Goal: Information Seeking & Learning: Learn about a topic

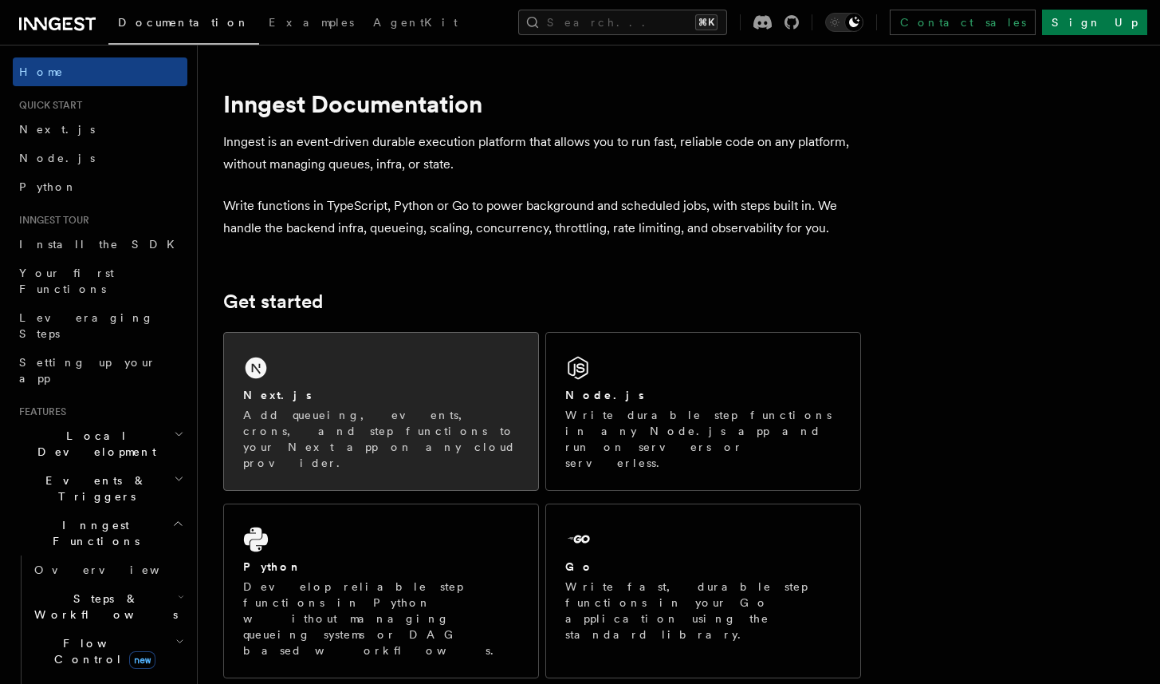
click at [279, 416] on p "Add queueing, events, crons, and step functions to your Next app on any cloud p…" at bounding box center [381, 439] width 276 height 64
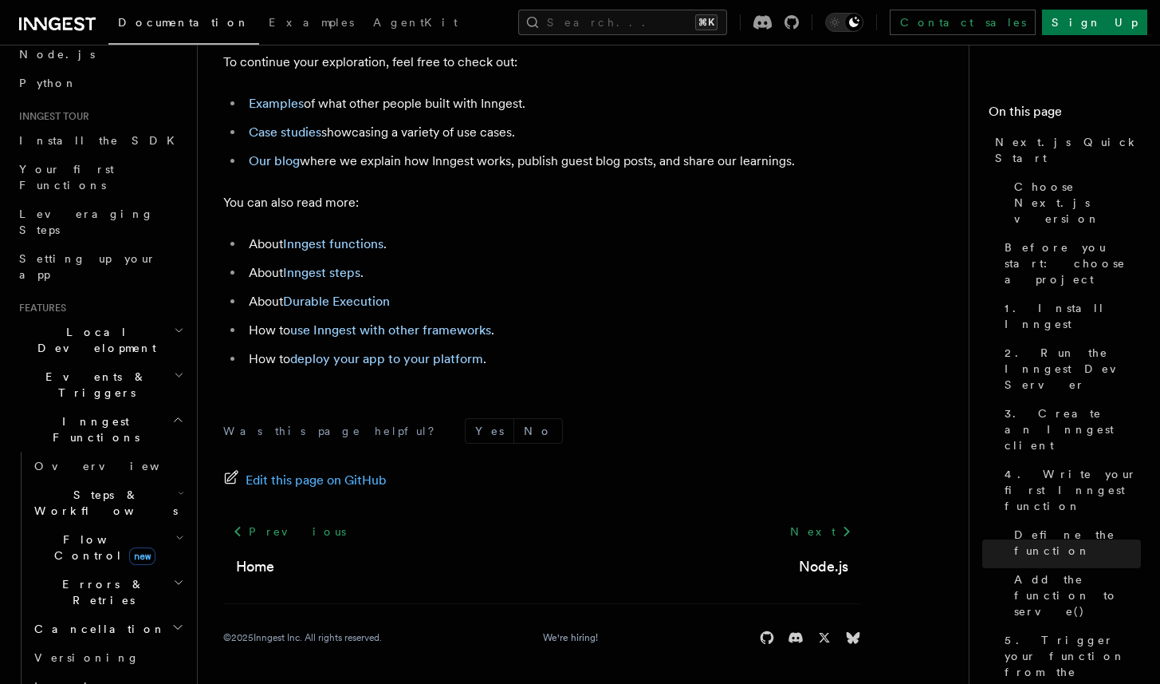
scroll to position [104, 0]
click at [550, 171] on li "Our blog where we explain how Inngest works, publish guest blog posts, and shar…" at bounding box center [552, 161] width 617 height 22
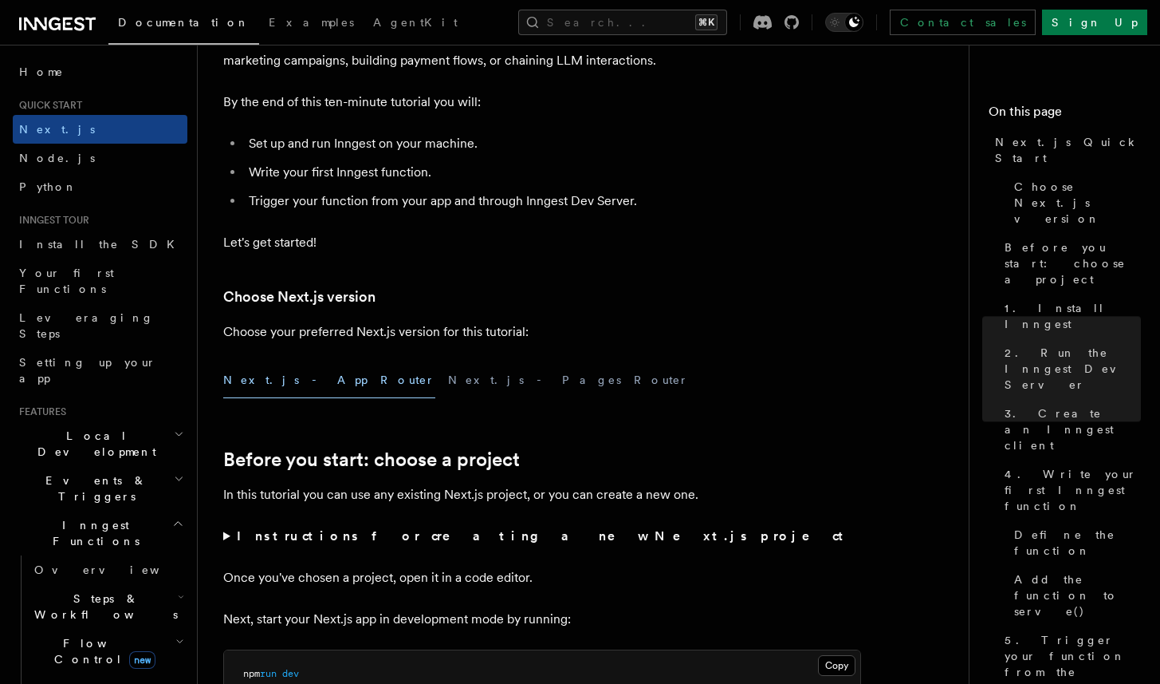
scroll to position [0, 0]
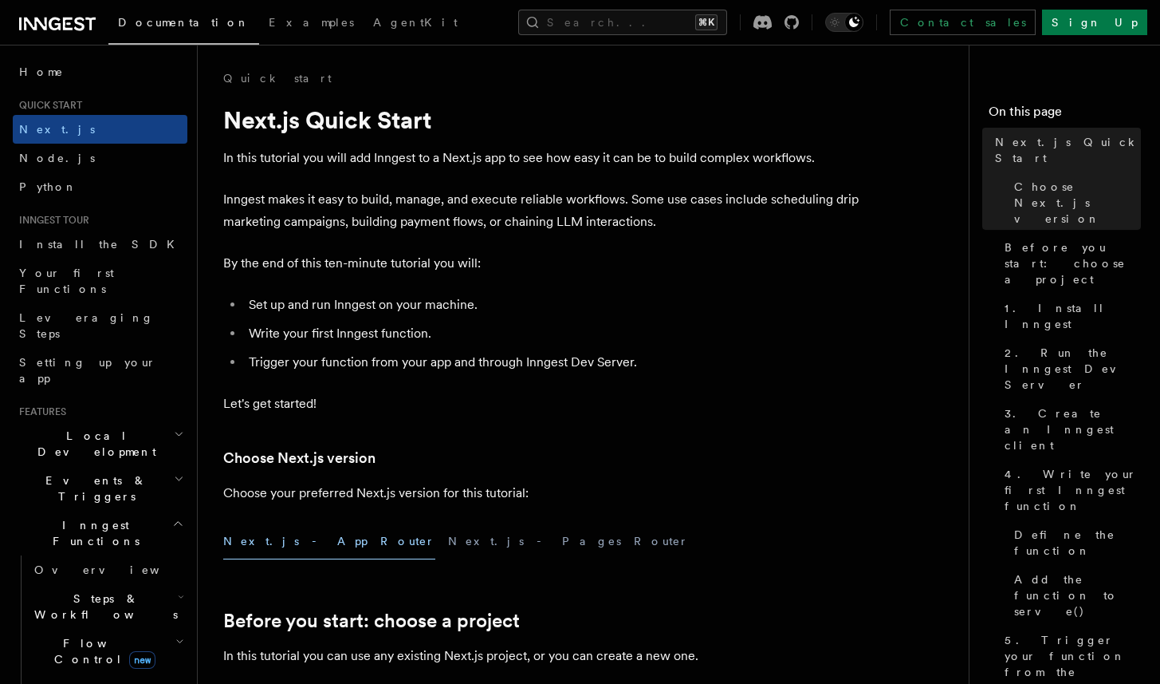
click at [723, 202] on p "Inngest makes it easy to build, manage, and execute reliable workflows. Some us…" at bounding box center [542, 210] width 638 height 45
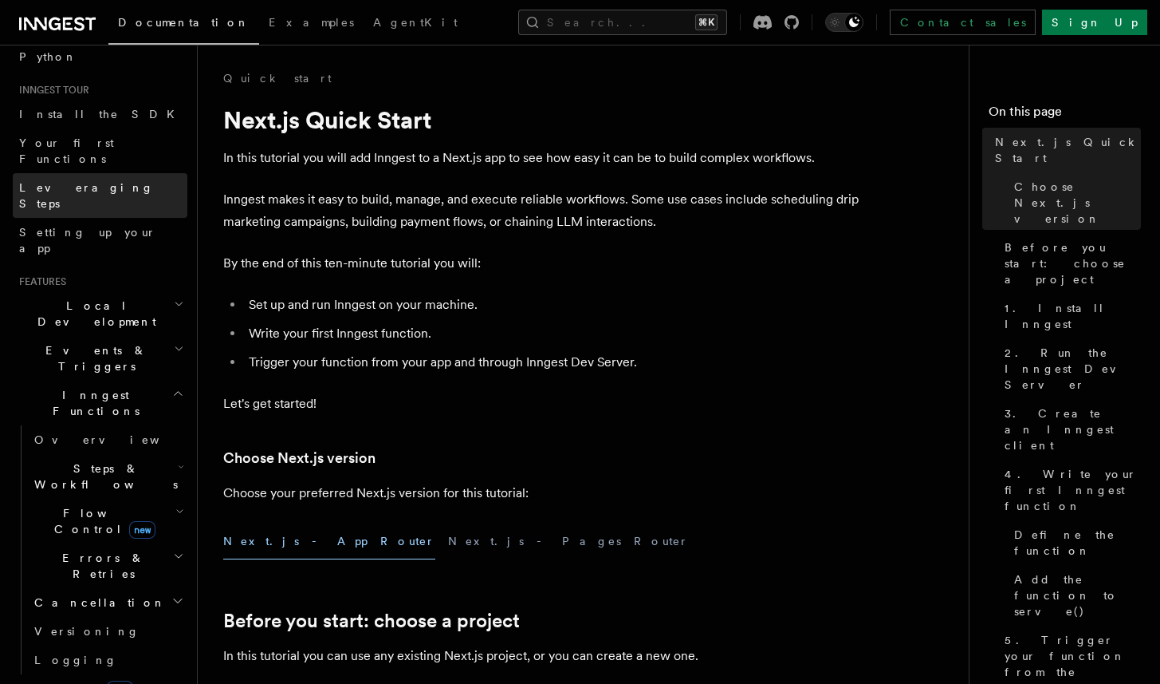
scroll to position [569, 0]
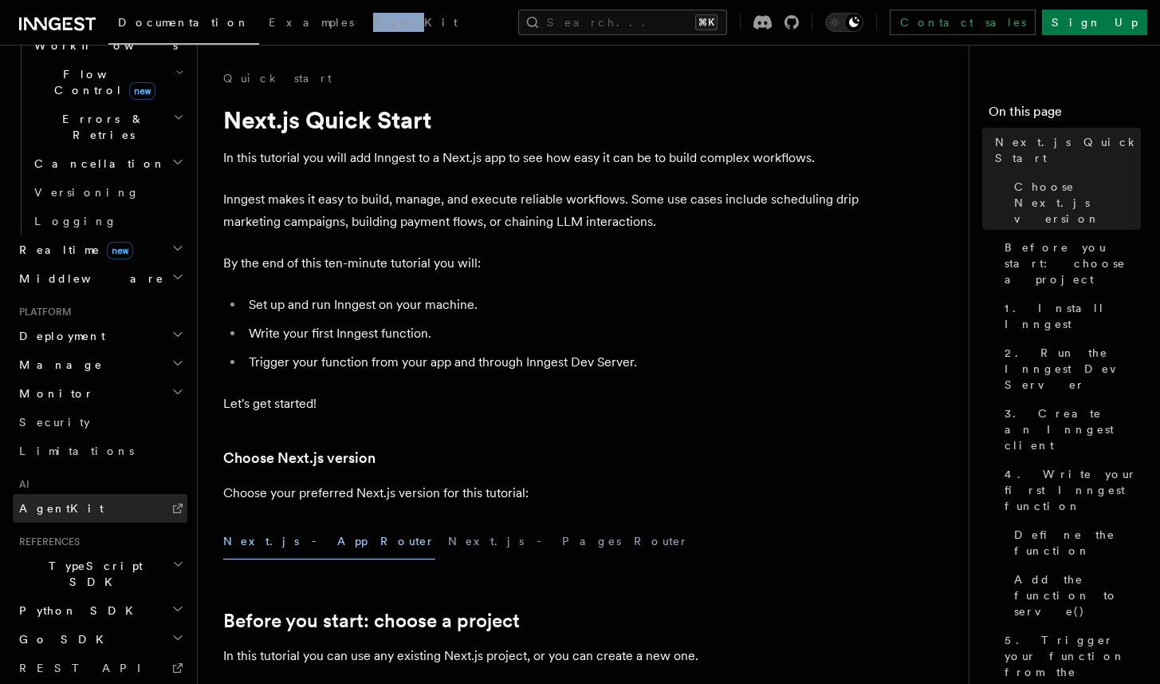
click at [76, 494] on link "AgentKit" at bounding box center [100, 508] width 175 height 29
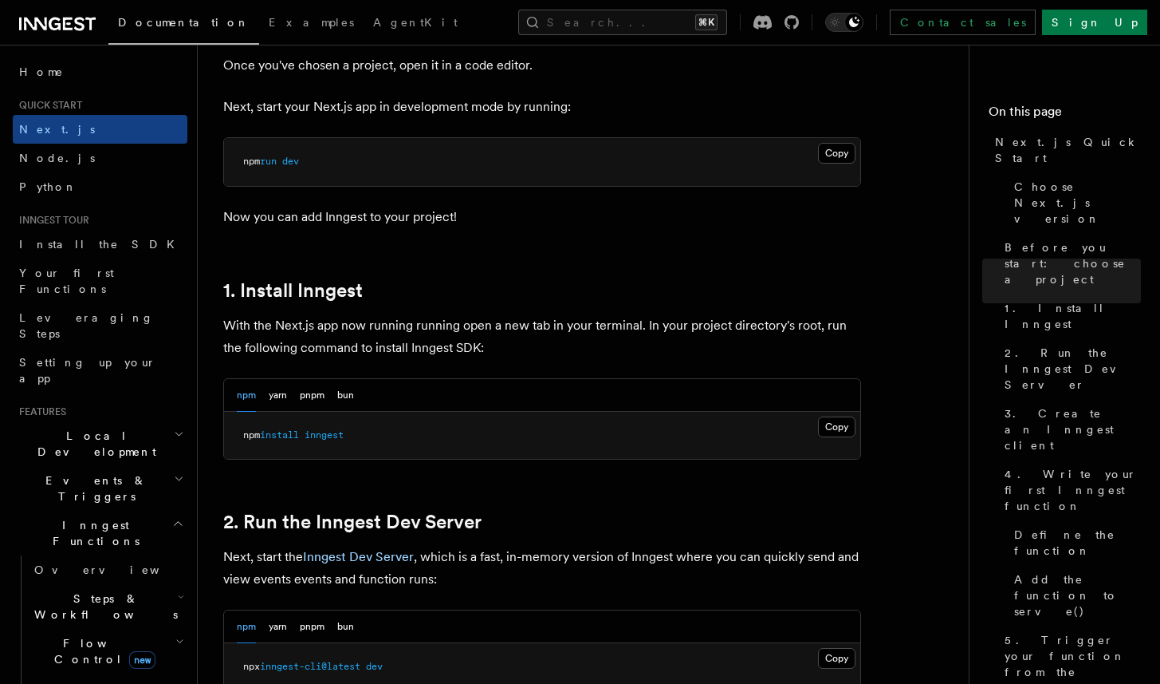
scroll to position [487, 0]
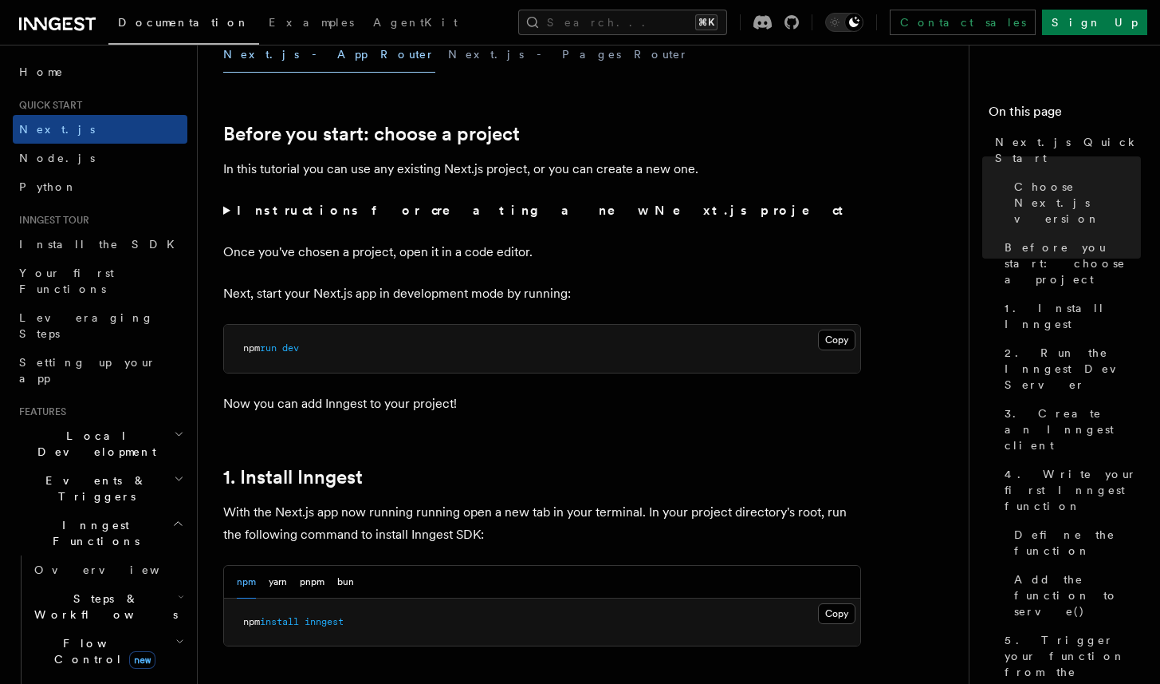
click at [73, 20] on icon at bounding box center [57, 23] width 77 height 19
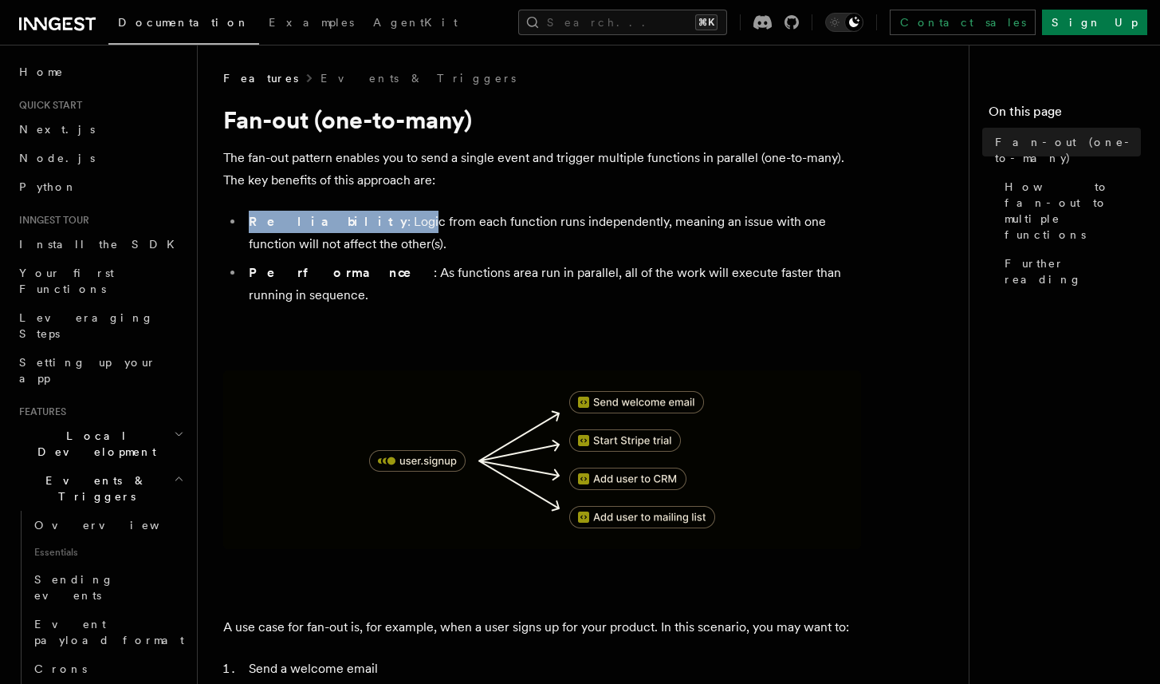
drag, startPoint x: 356, startPoint y: 195, endPoint x: 341, endPoint y: 249, distance: 55.5
click at [341, 252] on li "Reliability : Logic from each function runs independently, meaning an issue wit…" at bounding box center [552, 233] width 617 height 45
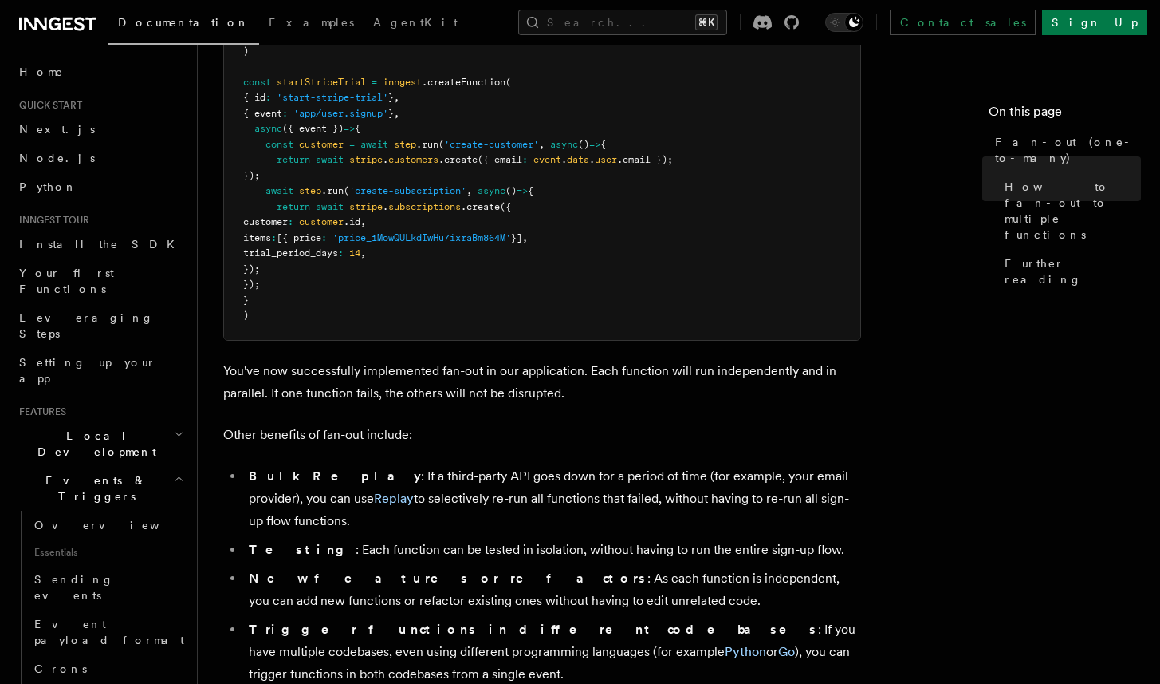
scroll to position [2140, 0]
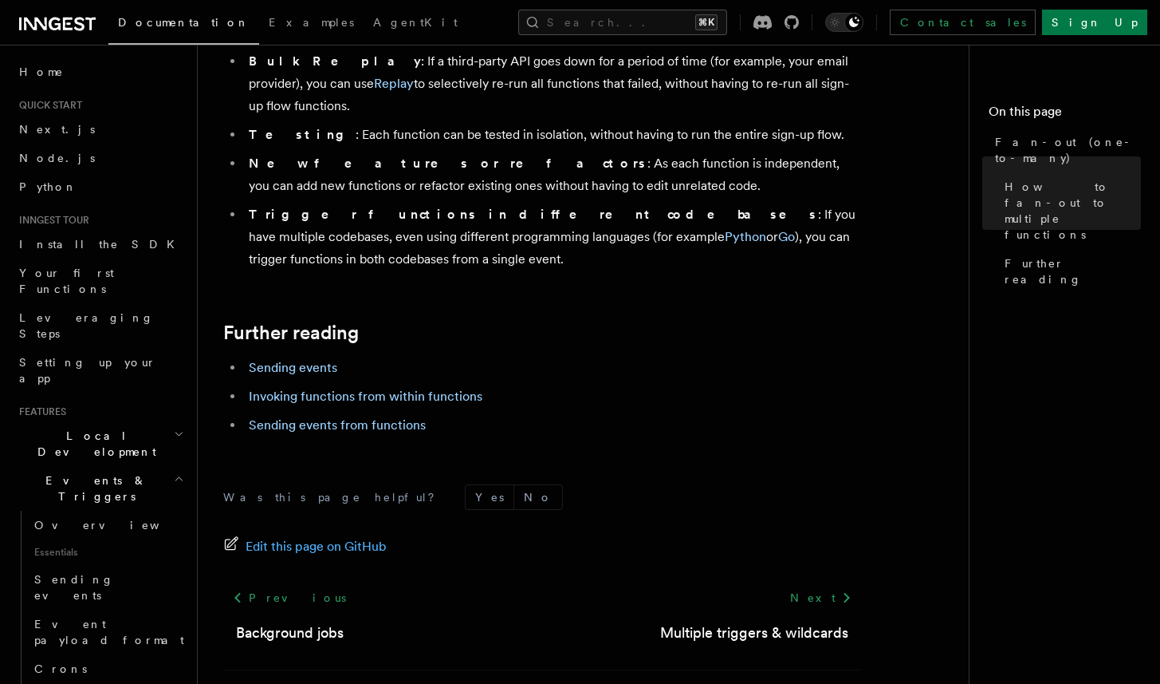
click at [566, 385] on li "Invoking functions from within functions" at bounding box center [552, 396] width 617 height 22
